Goal: Information Seeking & Learning: Learn about a topic

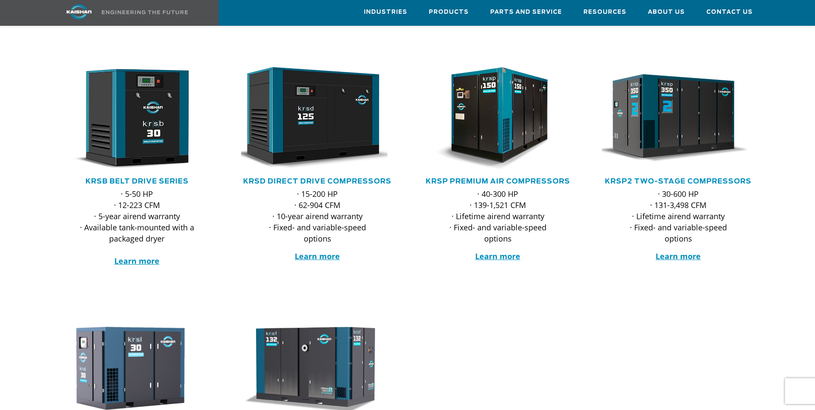
scroll to position [129, 0]
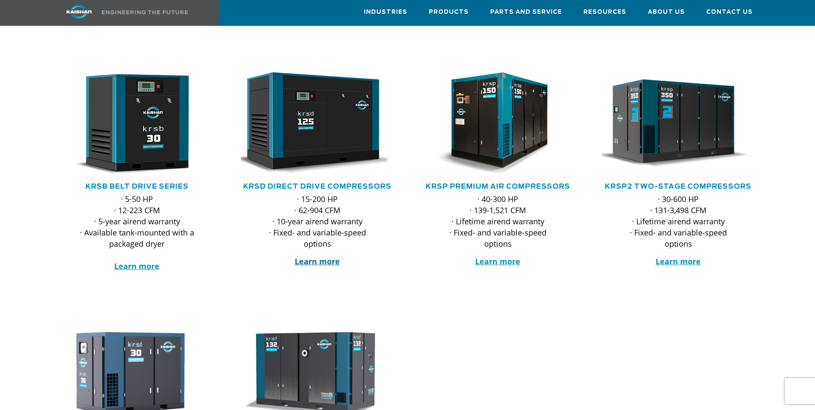
click at [318, 256] on strong "Learn more" at bounding box center [317, 261] width 45 height 10
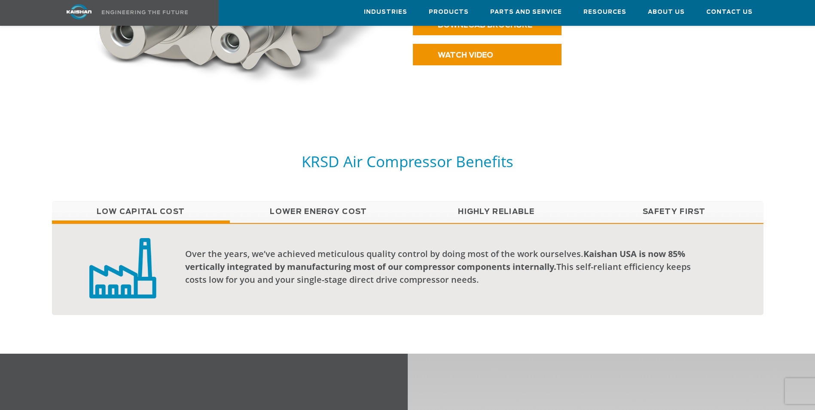
scroll to position [601, 0]
click at [296, 202] on link "Lower Energy Cost" at bounding box center [319, 211] width 178 height 21
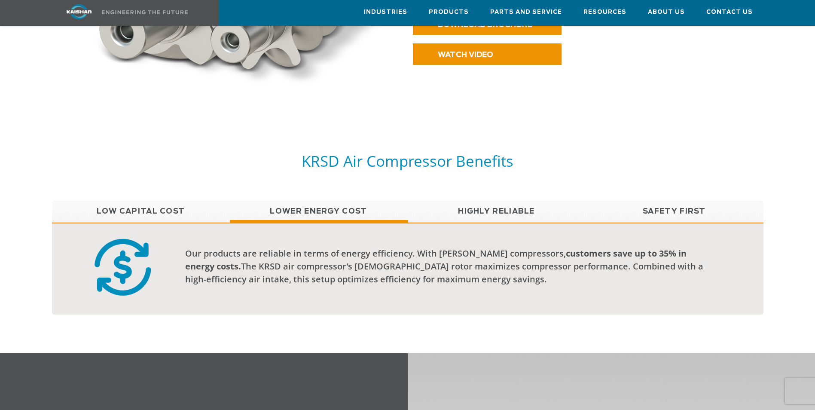
drag, startPoint x: 495, startPoint y: 184, endPoint x: 493, endPoint y: 191, distance: 7.3
click at [493, 191] on div "KRSD Air Compressor Benefits Low Capital Cost Lower Energy Cost Highly Reliable…" at bounding box center [408, 241] width 722 height 180
click at [492, 201] on link "Highly Reliable" at bounding box center [497, 211] width 178 height 21
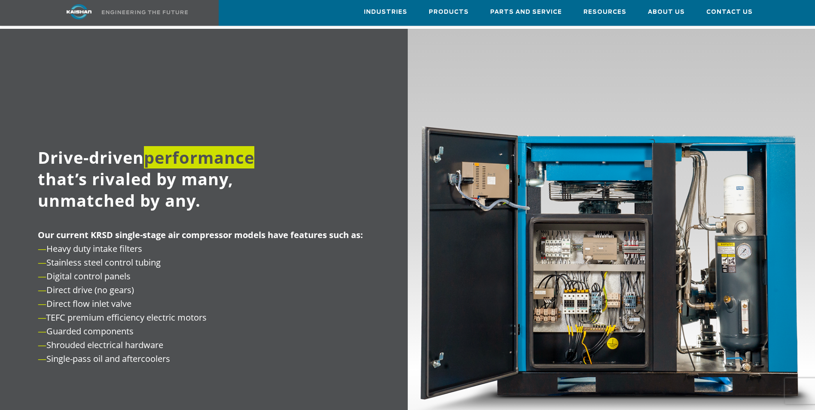
scroll to position [945, 0]
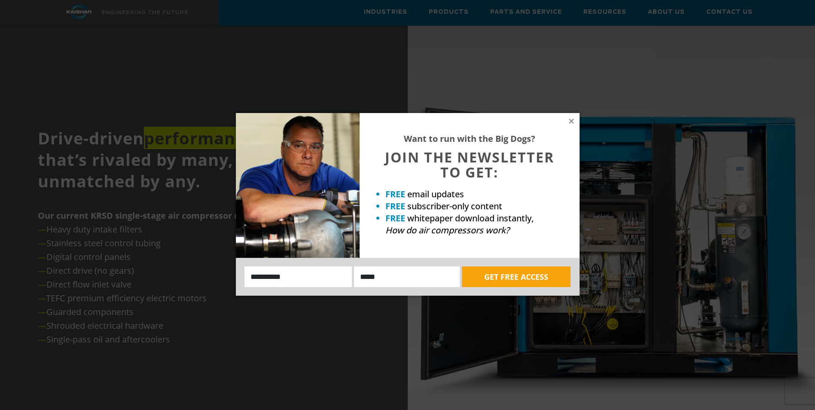
click at [265, 356] on div "Want to run with the Big Dogs? JOIN THE NEWSLETTER TO GET: FREE email updates F…" at bounding box center [407, 205] width 815 height 410
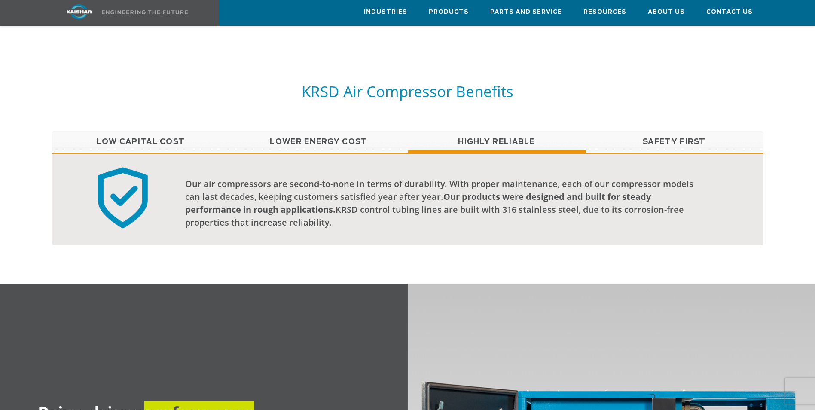
scroll to position [644, 0]
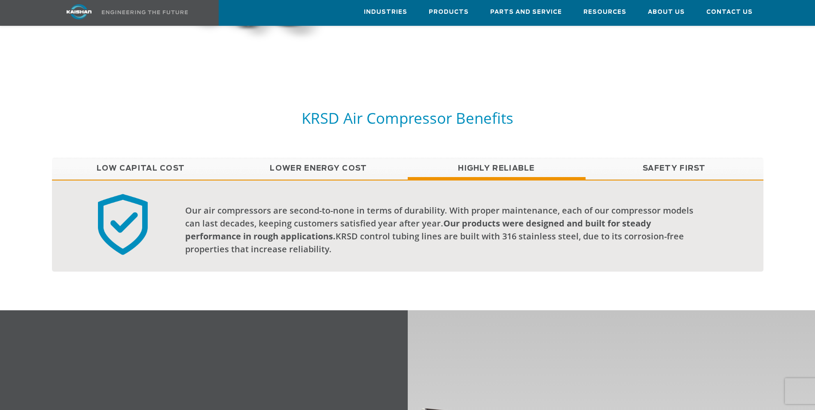
click at [155, 158] on link "Low Capital Cost" at bounding box center [141, 168] width 178 height 21
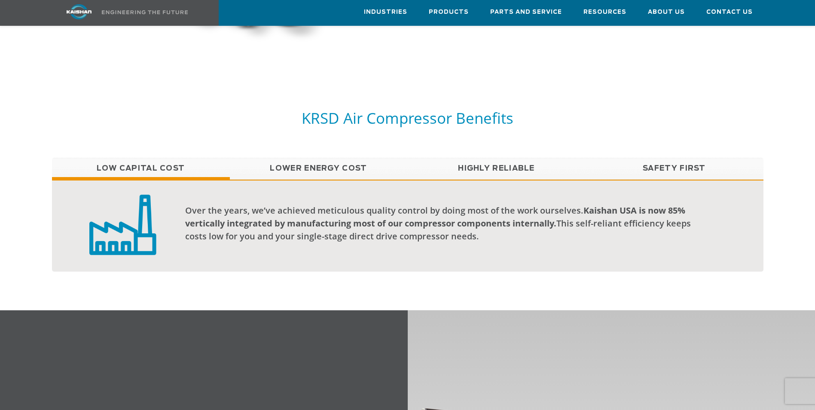
click at [315, 158] on link "Lower Energy Cost" at bounding box center [319, 168] width 178 height 21
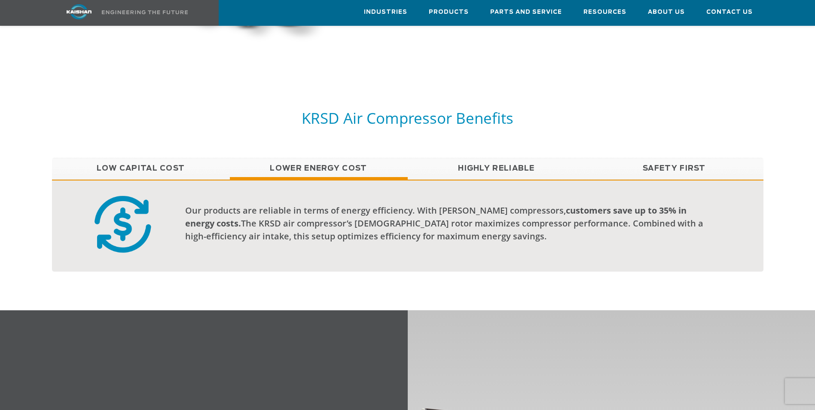
click at [315, 158] on link "Lower Energy Cost" at bounding box center [319, 168] width 178 height 21
click at [487, 158] on link "Highly Reliable" at bounding box center [497, 168] width 178 height 21
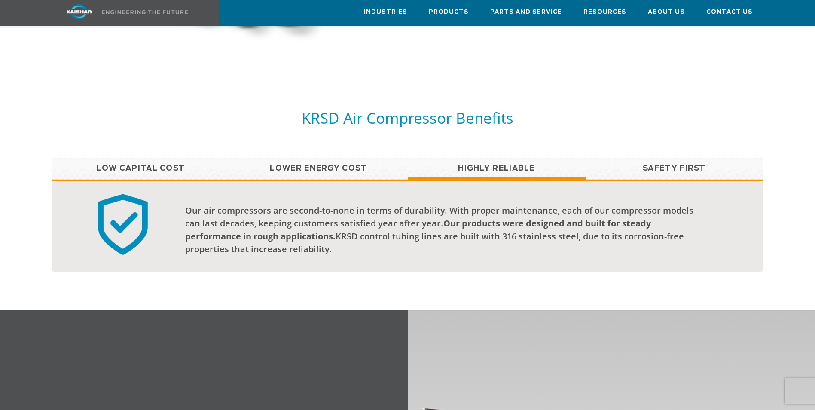
click at [683, 158] on link "Safety First" at bounding box center [675, 168] width 178 height 21
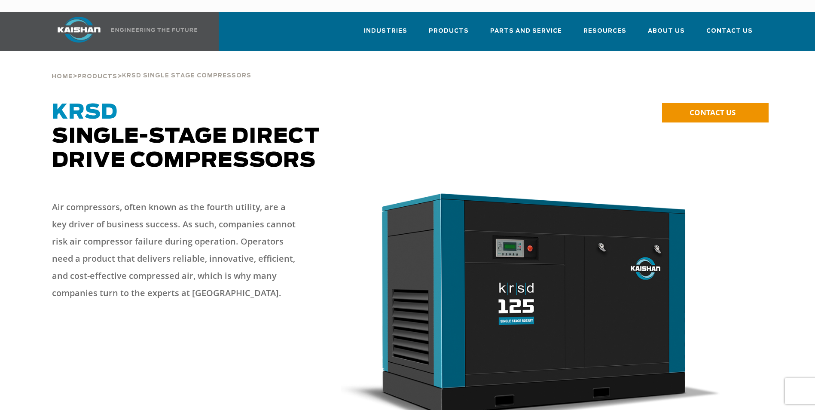
scroll to position [0, 0]
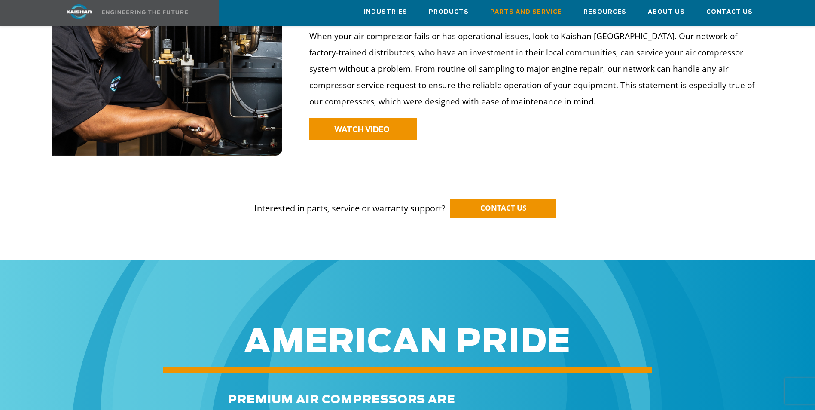
scroll to position [687, 0]
